Goal: Information Seeking & Learning: Learn about a topic

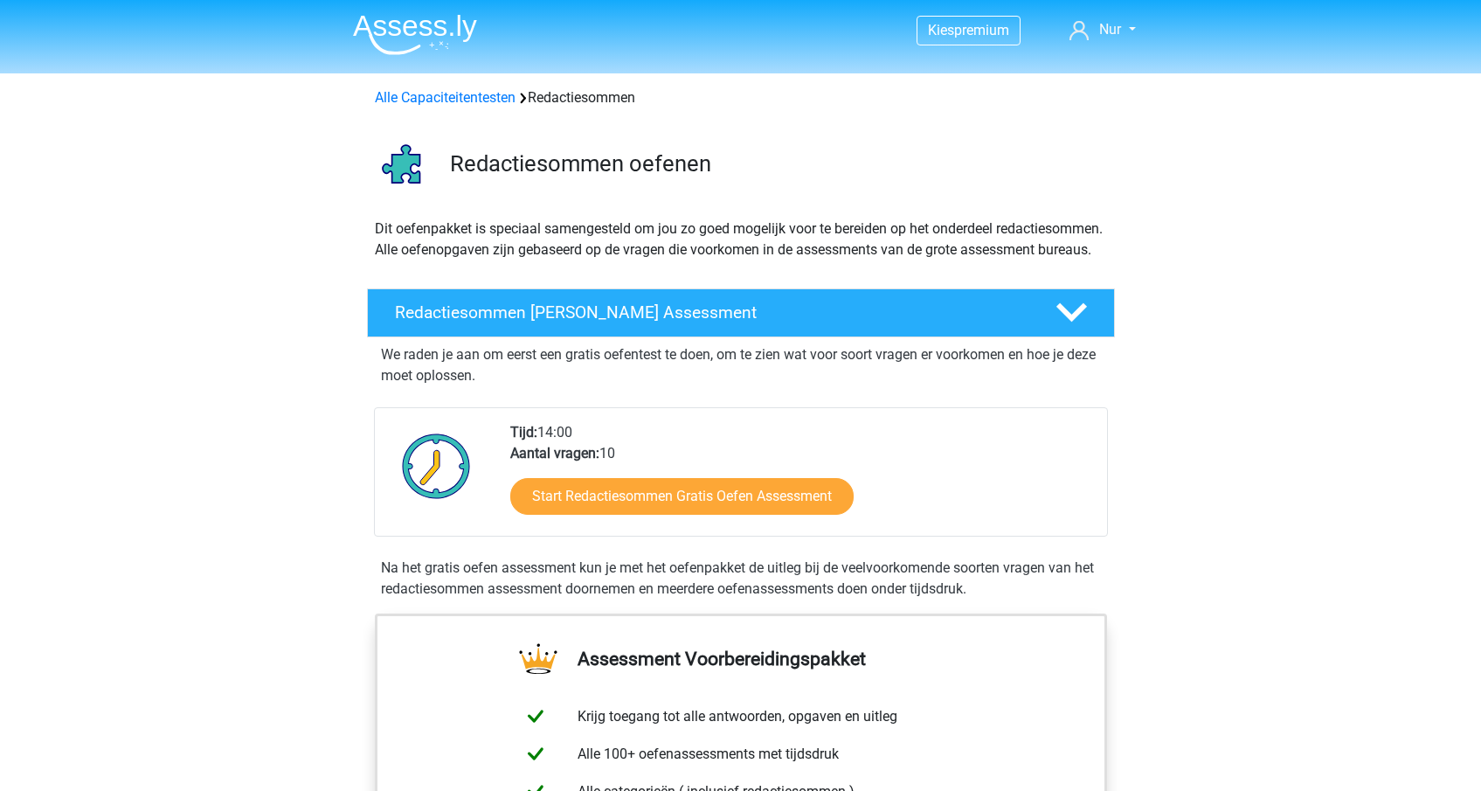
scroll to position [1182, 0]
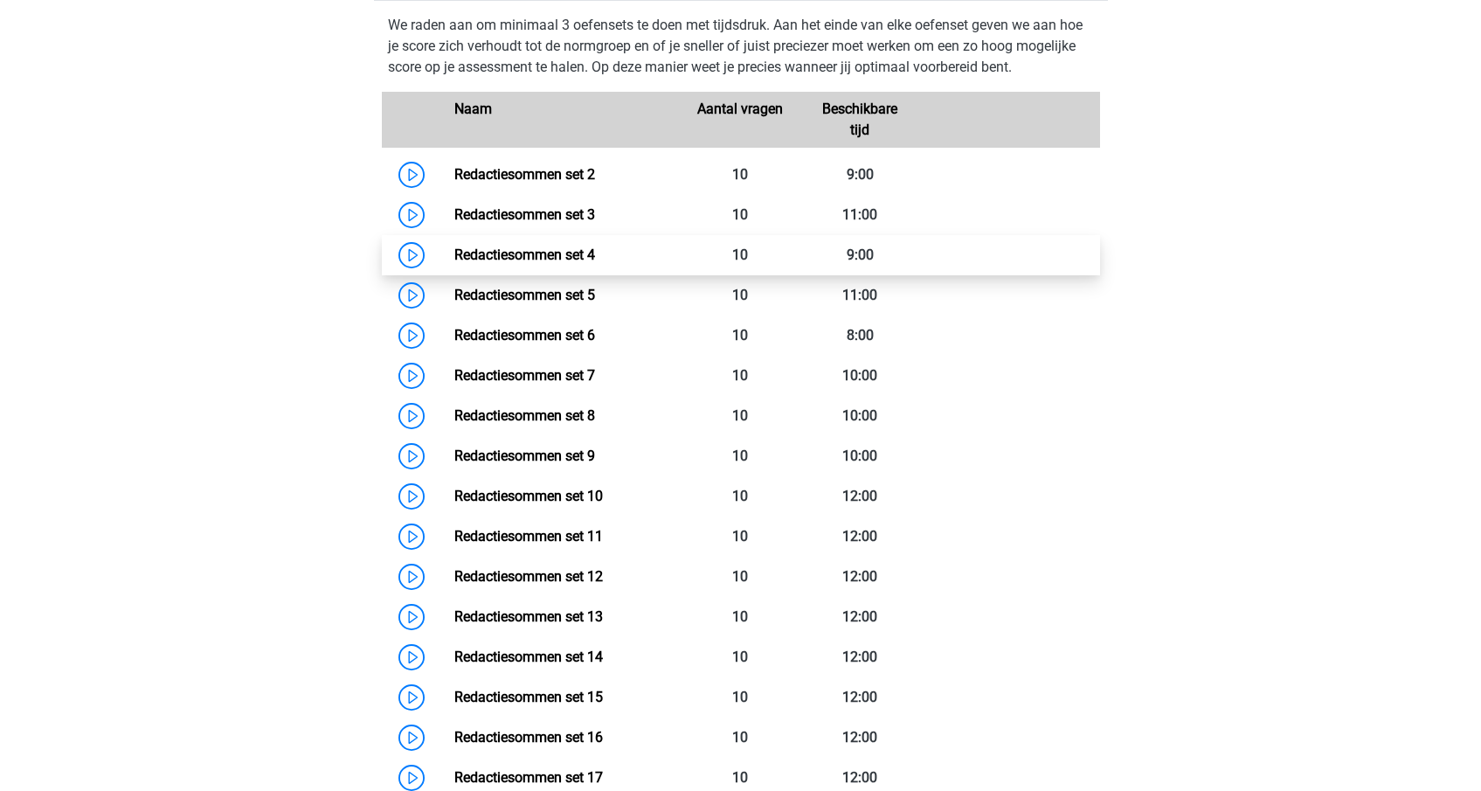
click at [454, 263] on link "Redactiesommen set 4" at bounding box center [524, 254] width 141 height 17
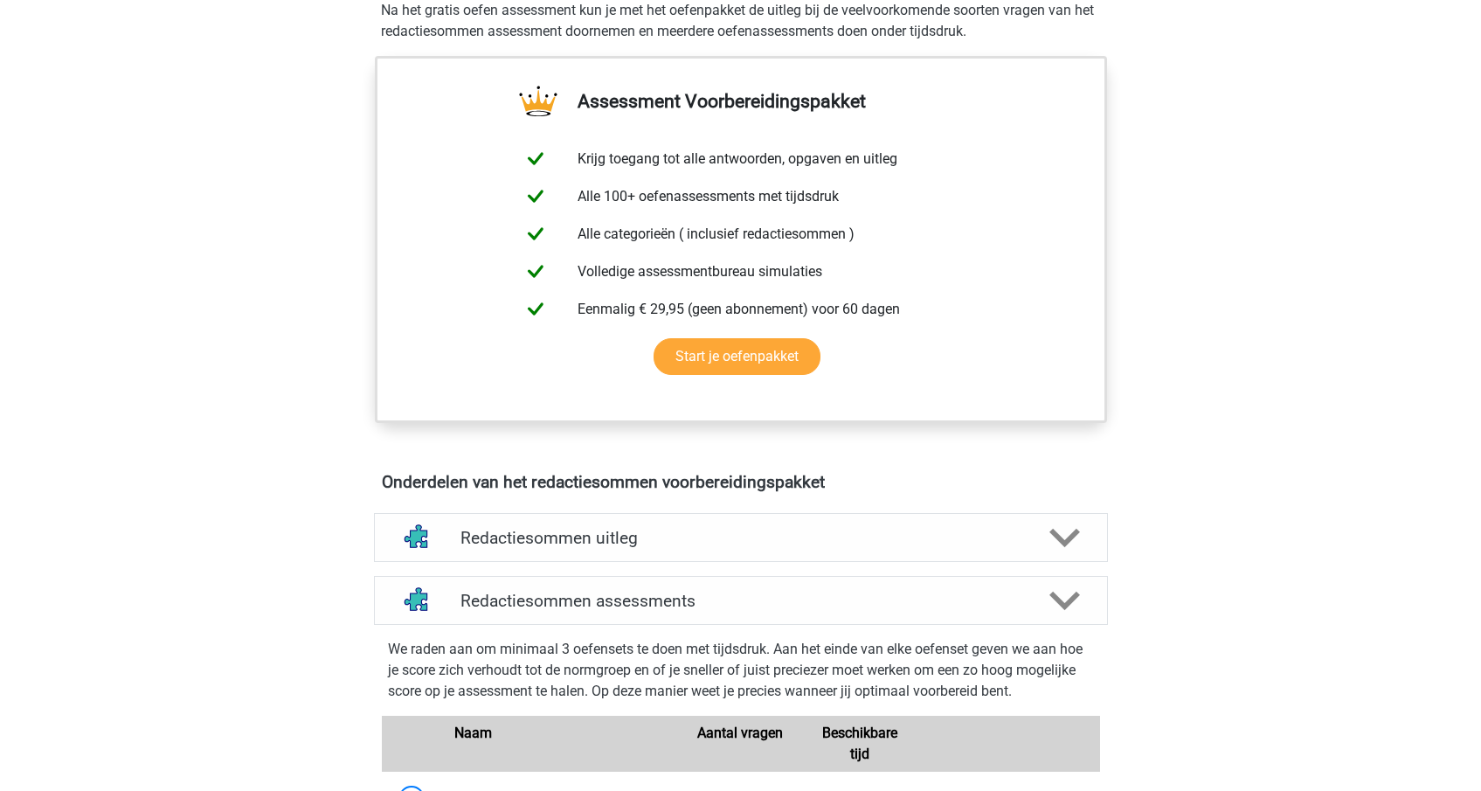
scroll to position [709, 0]
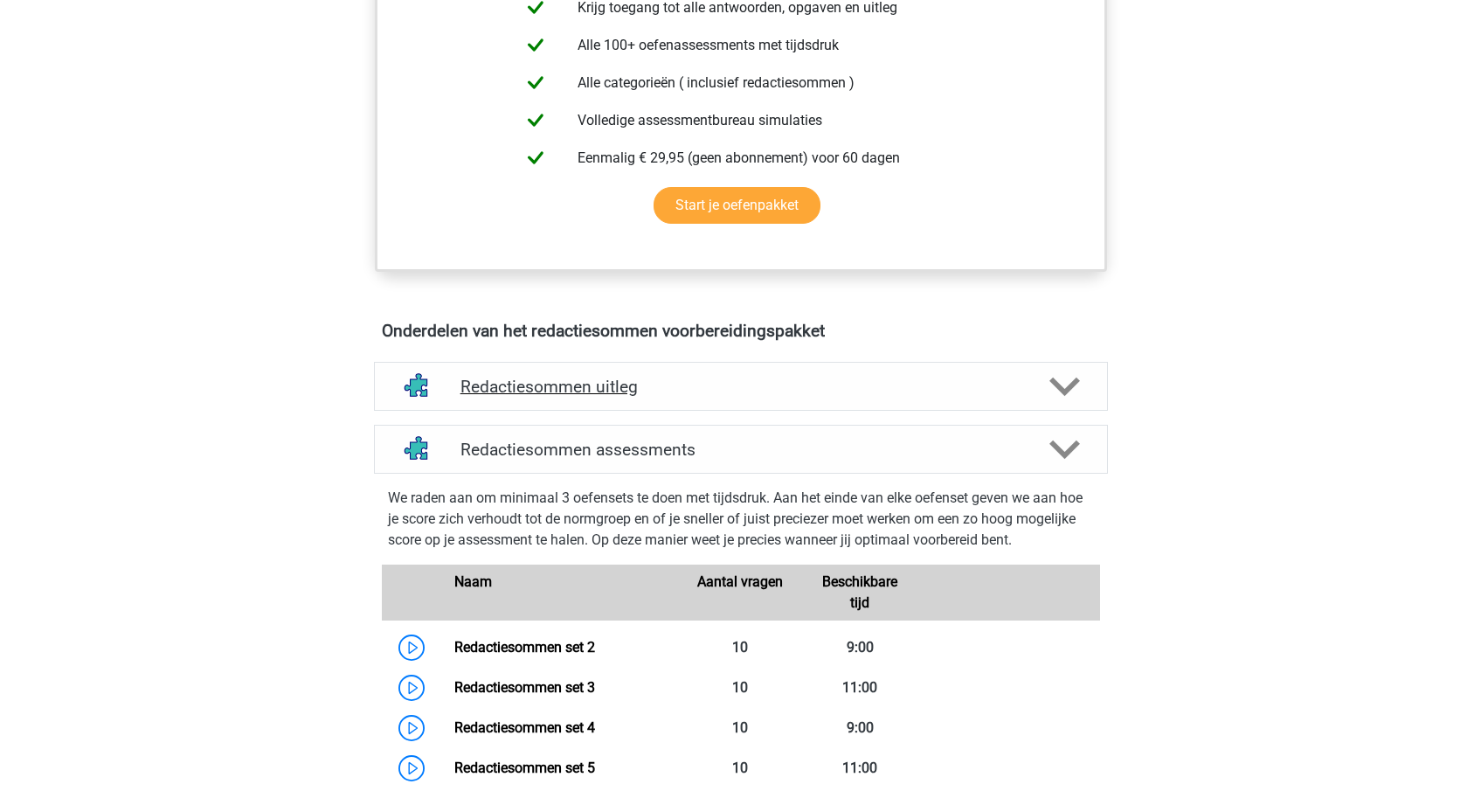
click at [614, 393] on div "Redactiesommen uitleg" at bounding box center [741, 386] width 734 height 49
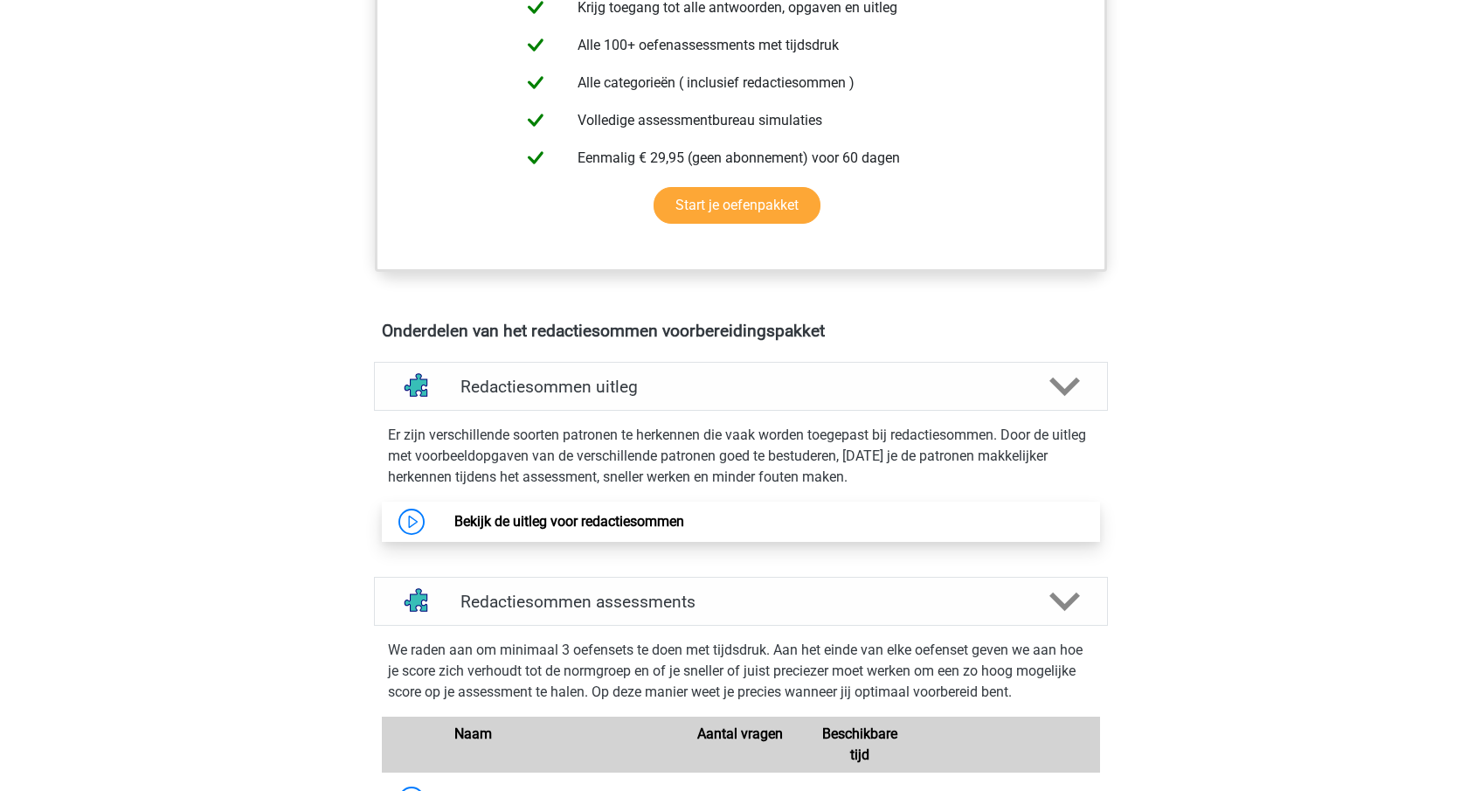
click at [620, 530] on link "Bekijk de uitleg voor redactiesommen" at bounding box center [569, 521] width 230 height 17
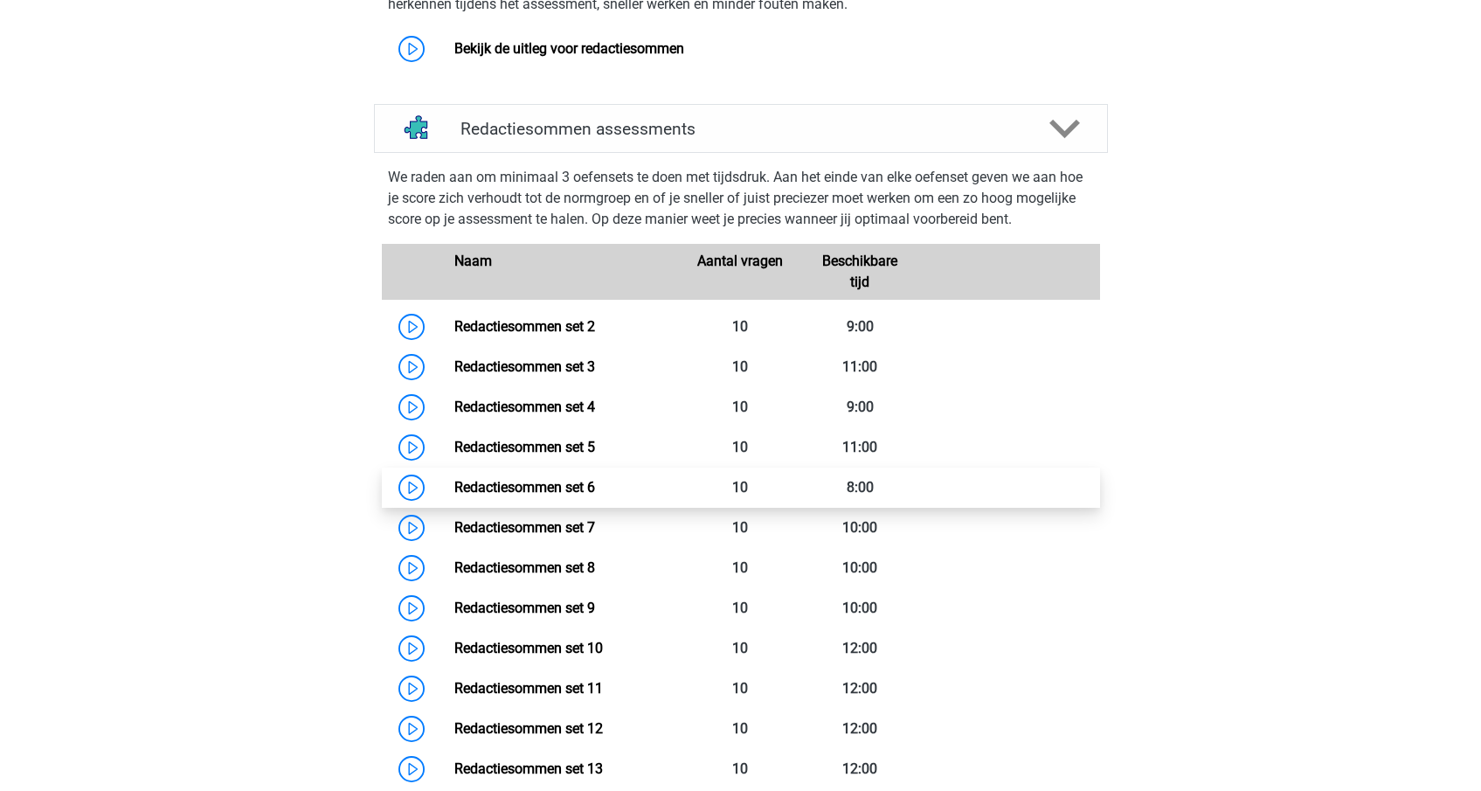
scroll to position [1656, 0]
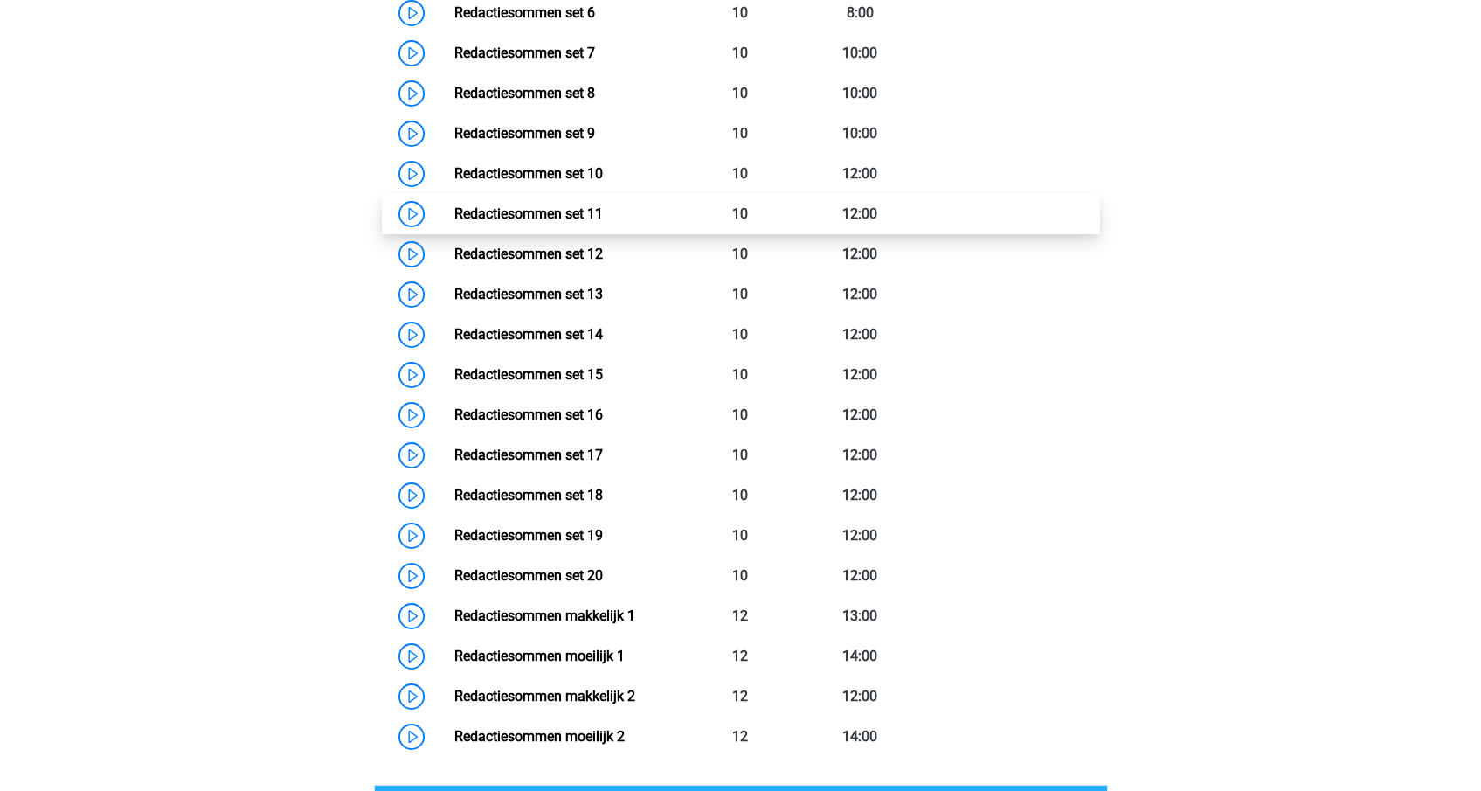
click at [454, 222] on link "Redactiesommen set 11" at bounding box center [528, 213] width 149 height 17
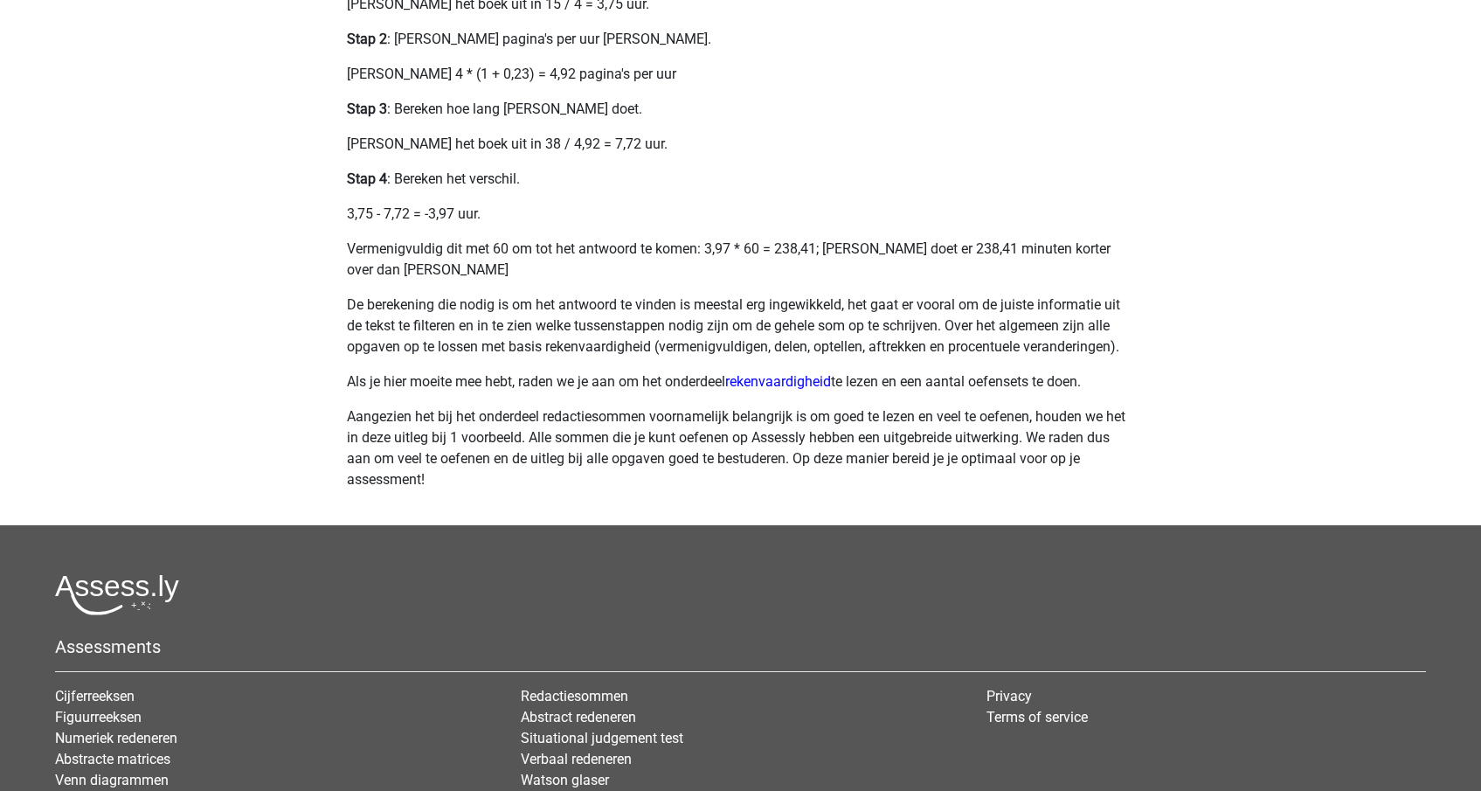
scroll to position [668, 0]
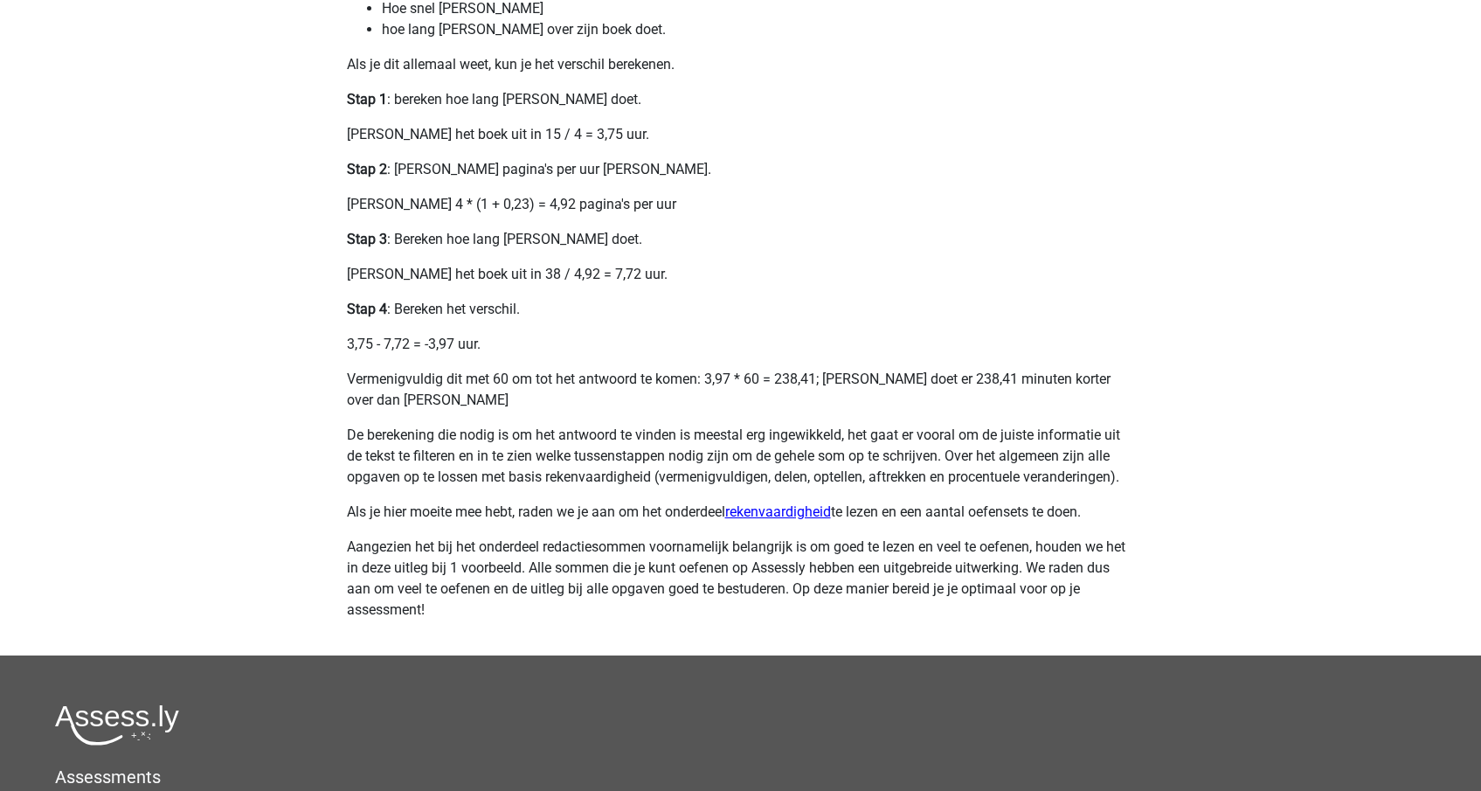
click at [806, 509] on link "rekenvaardigheid" at bounding box center [778, 511] width 106 height 17
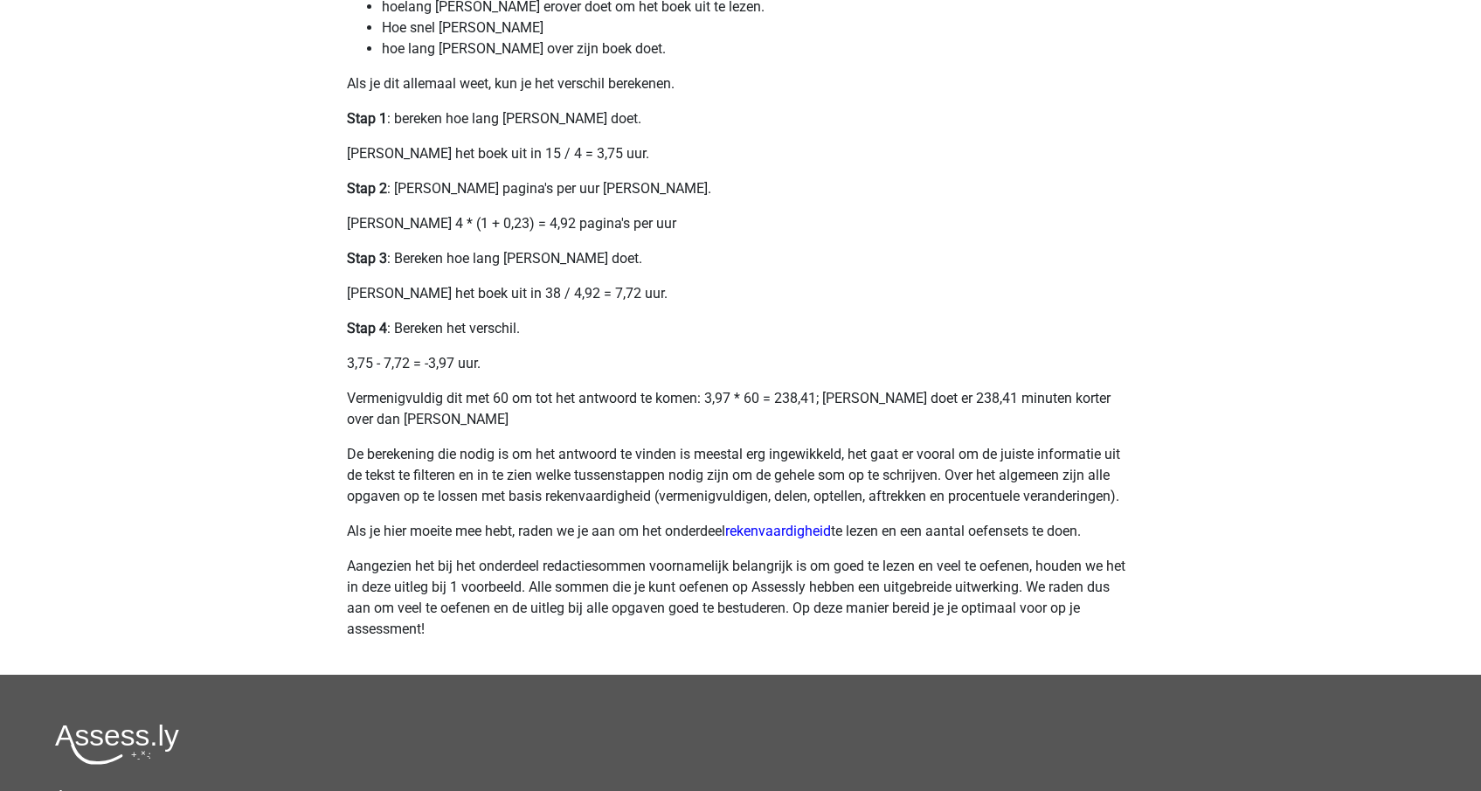
scroll to position [621, 0]
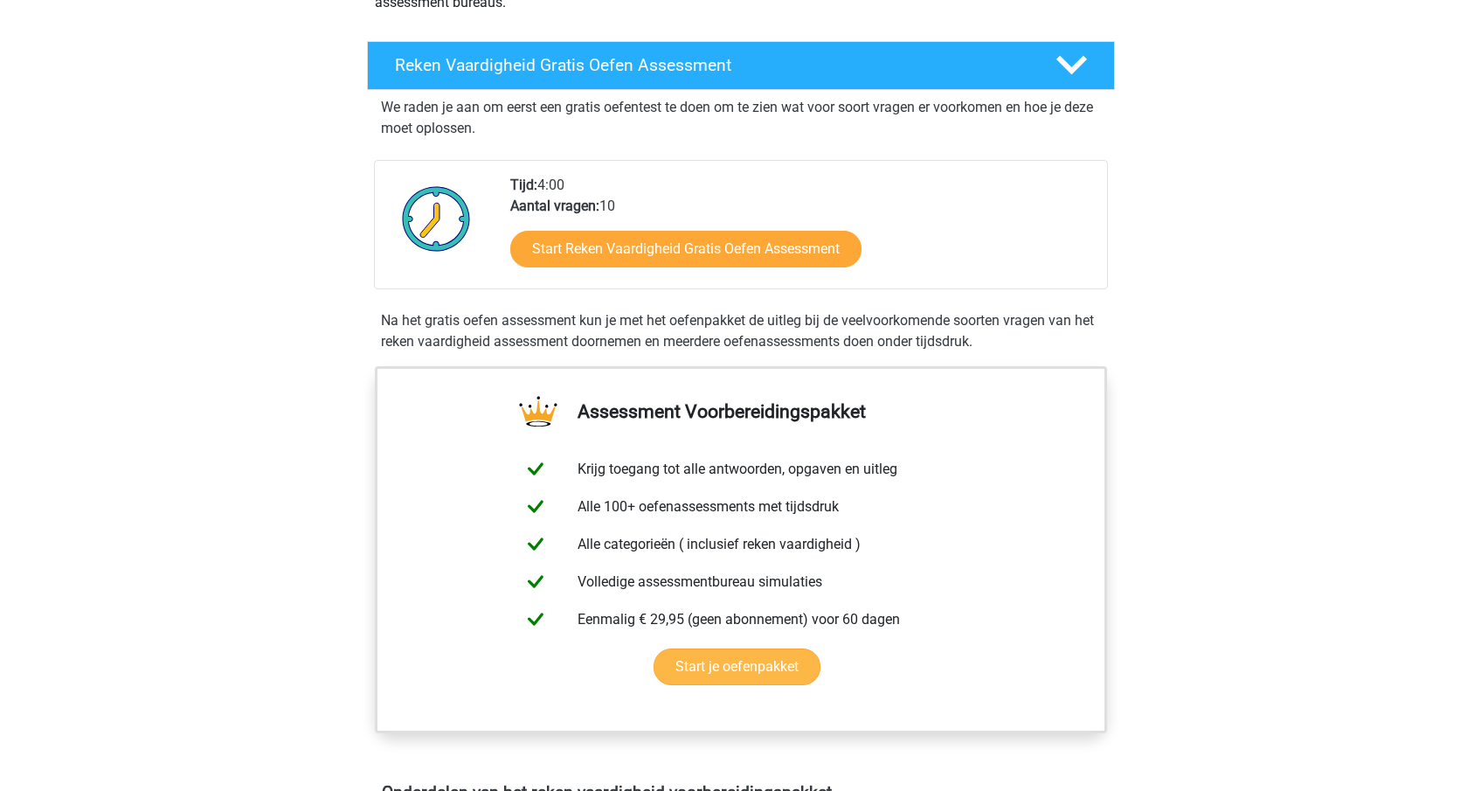
scroll to position [580, 0]
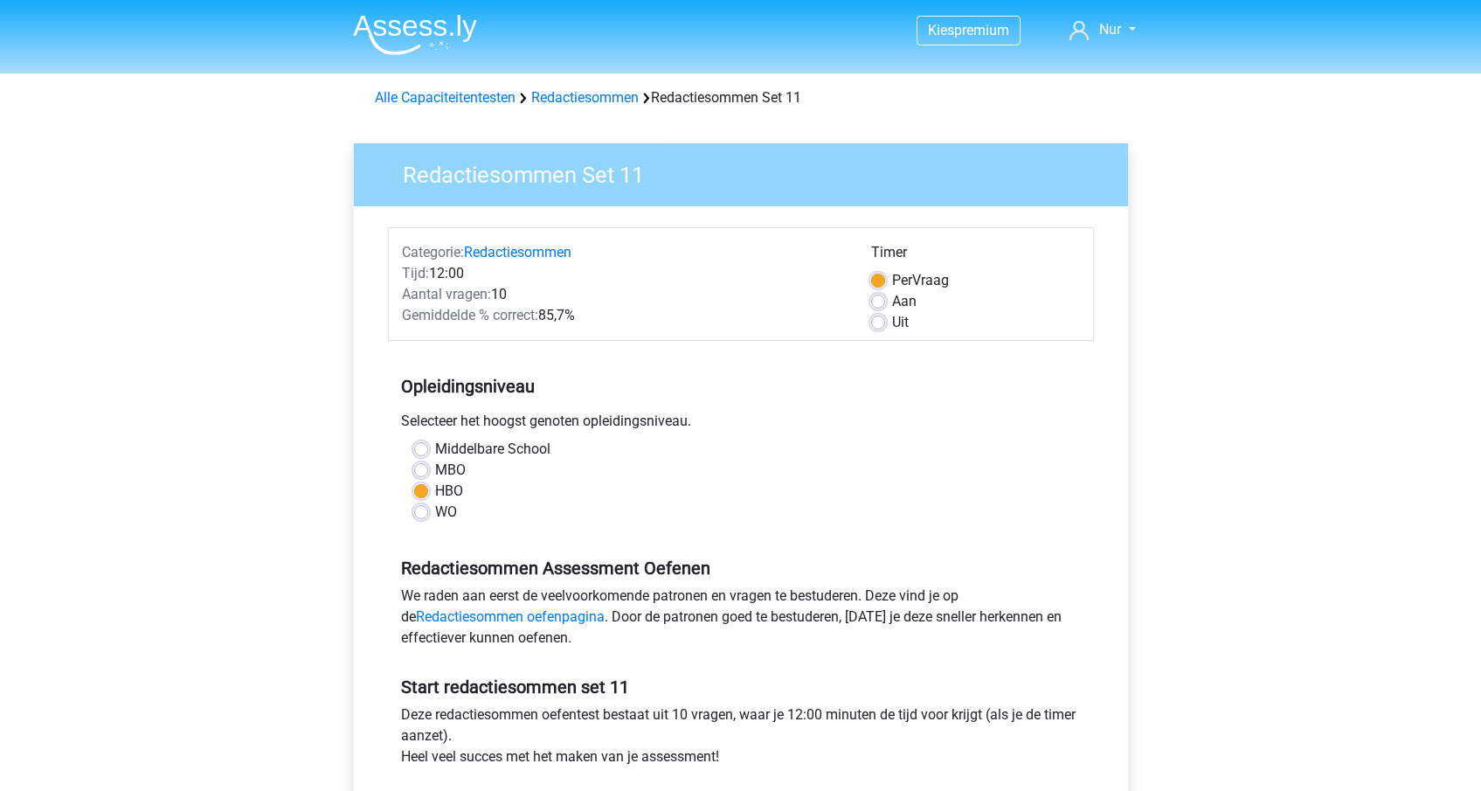
scroll to position [126, 0]
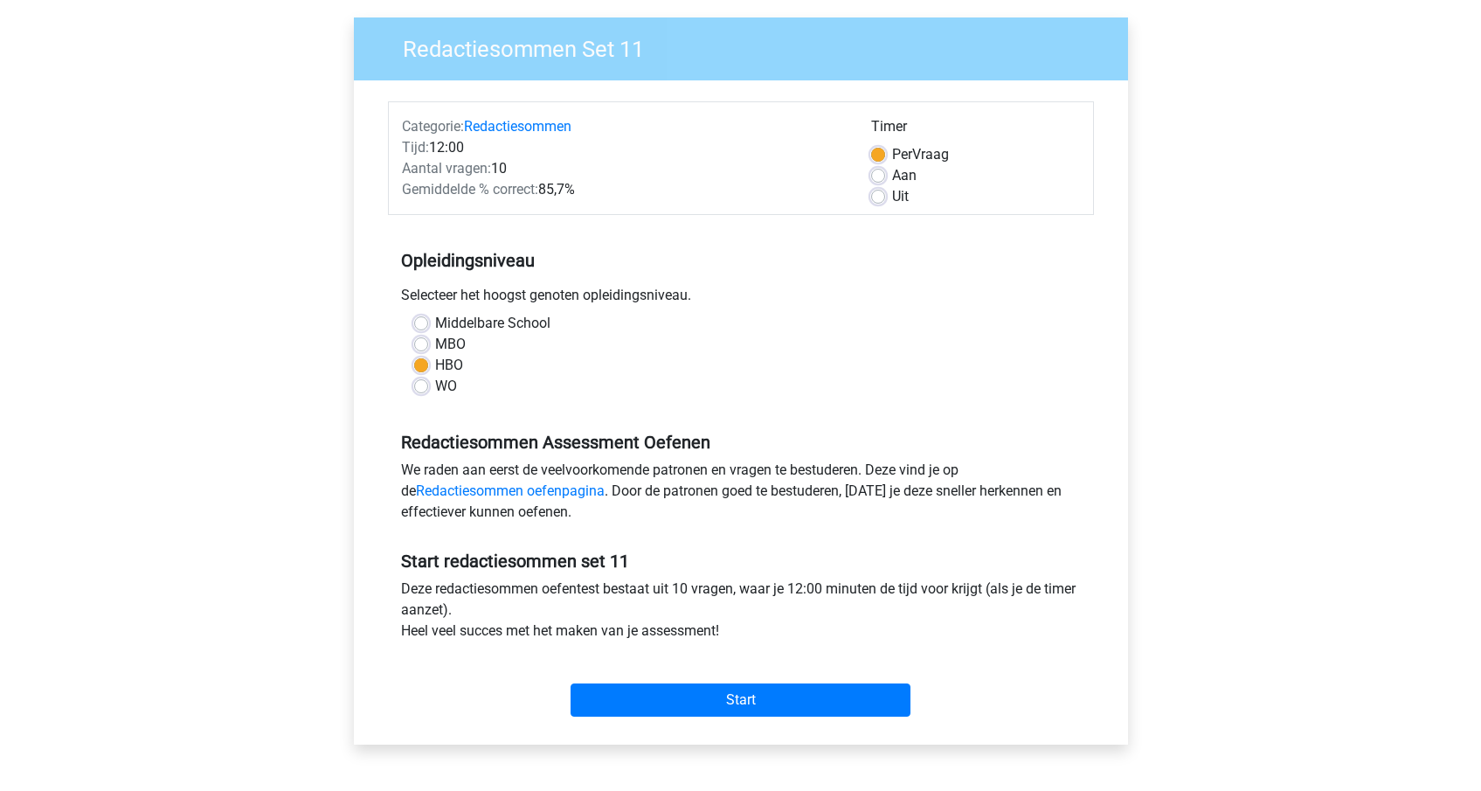
click at [892, 178] on label "Aan" at bounding box center [904, 175] width 24 height 21
click at [879, 178] on input "Aan" at bounding box center [878, 173] width 14 height 17
radio input "true"
click at [793, 721] on div "Start" at bounding box center [741, 686] width 706 height 75
click at [794, 705] on input "Start" at bounding box center [741, 699] width 340 height 33
